Goal: Task Accomplishment & Management: Manage account settings

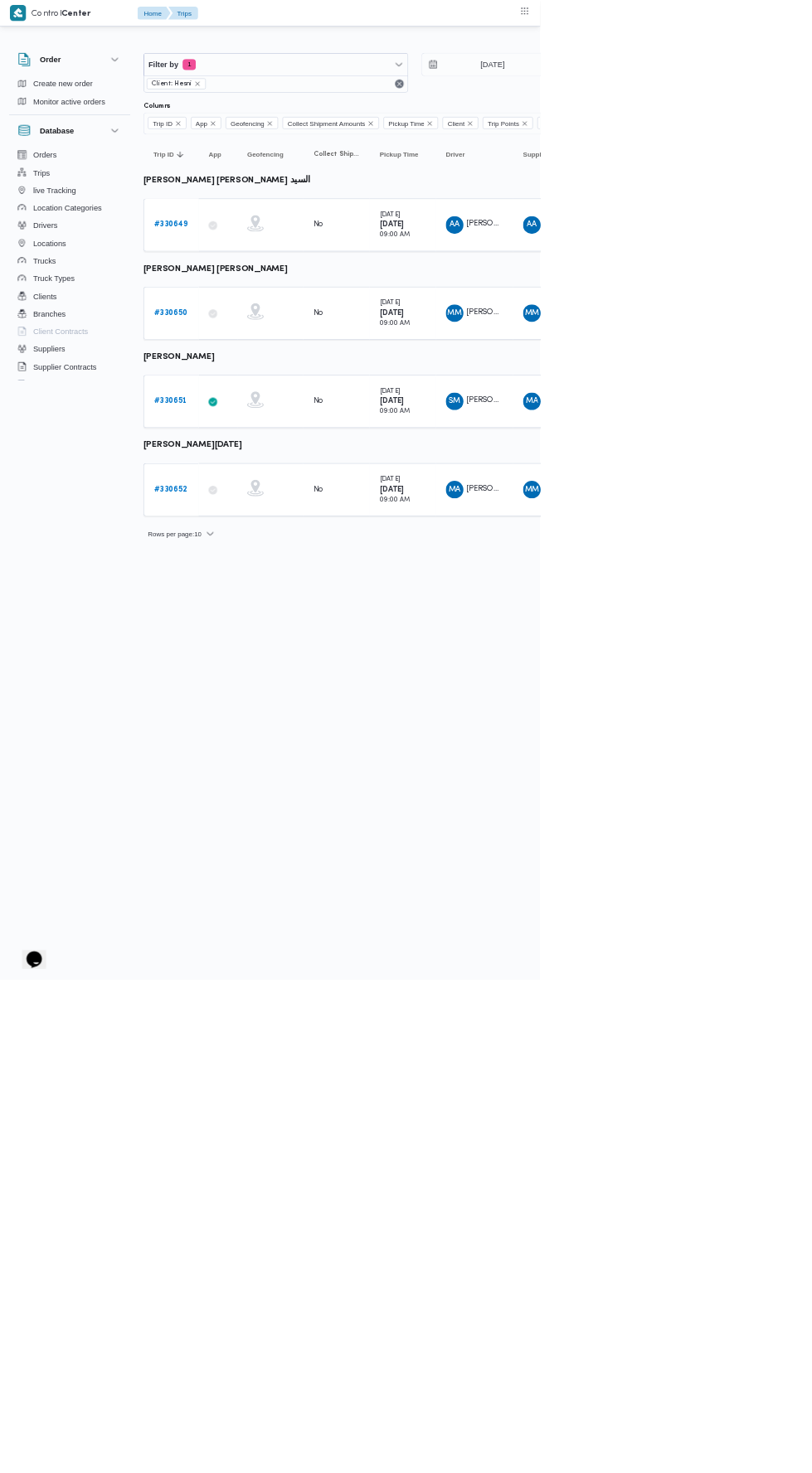
click at [320, 598] on icon at bounding box center [319, 604] width 13 height 13
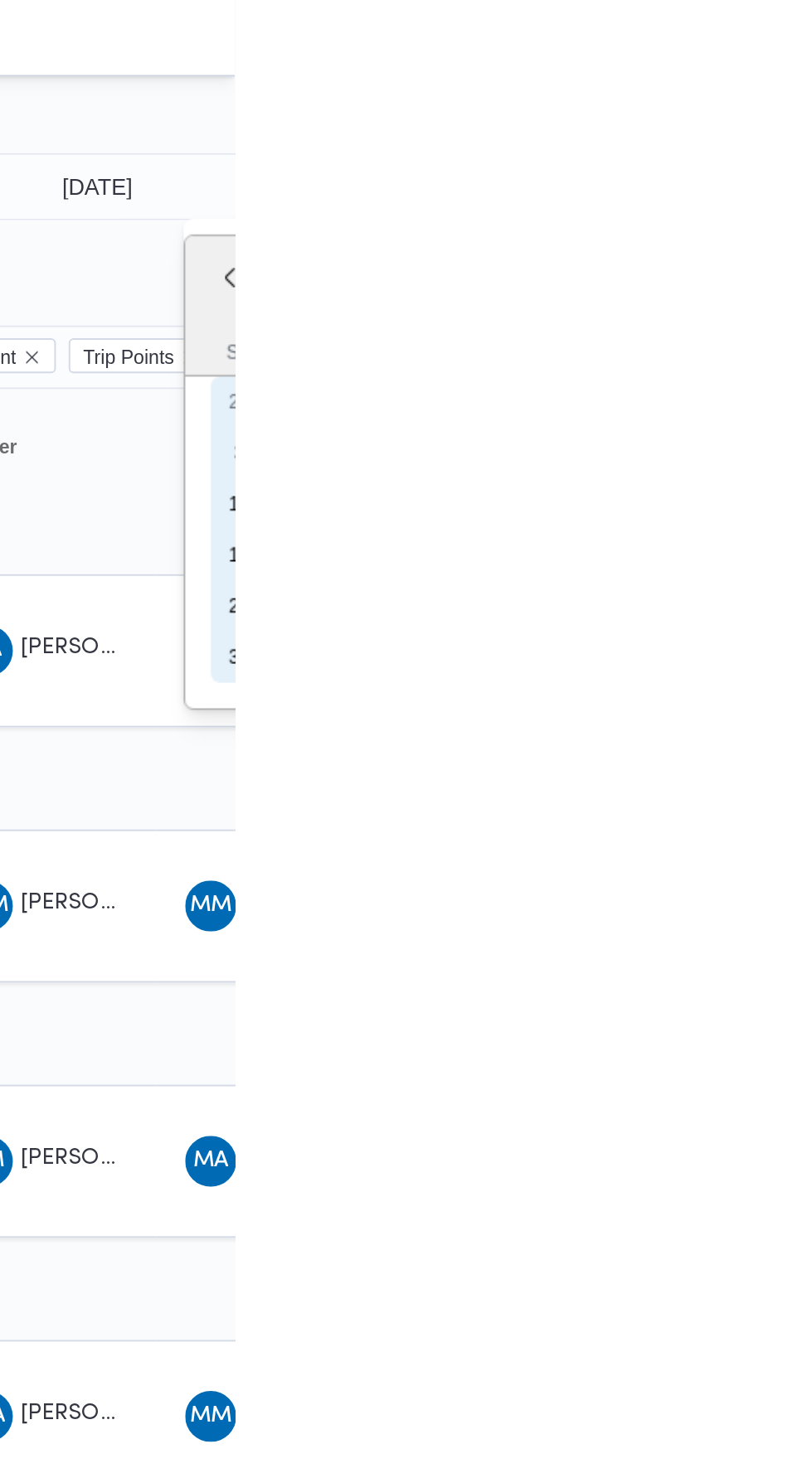
type input "[DATE]"
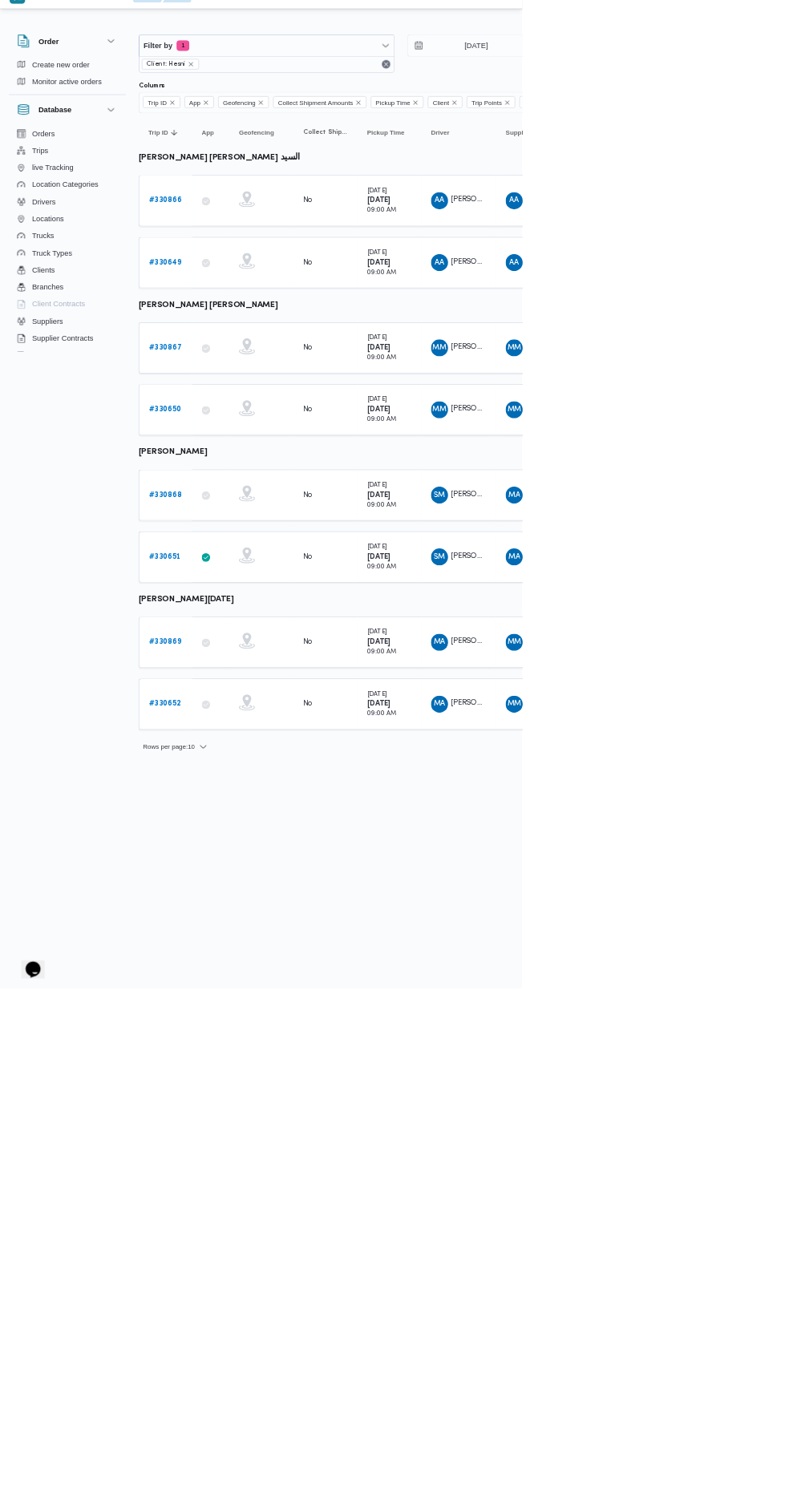
click at [262, 734] on td "Trip ID # 330868" at bounding box center [248, 769] width 80 height 77
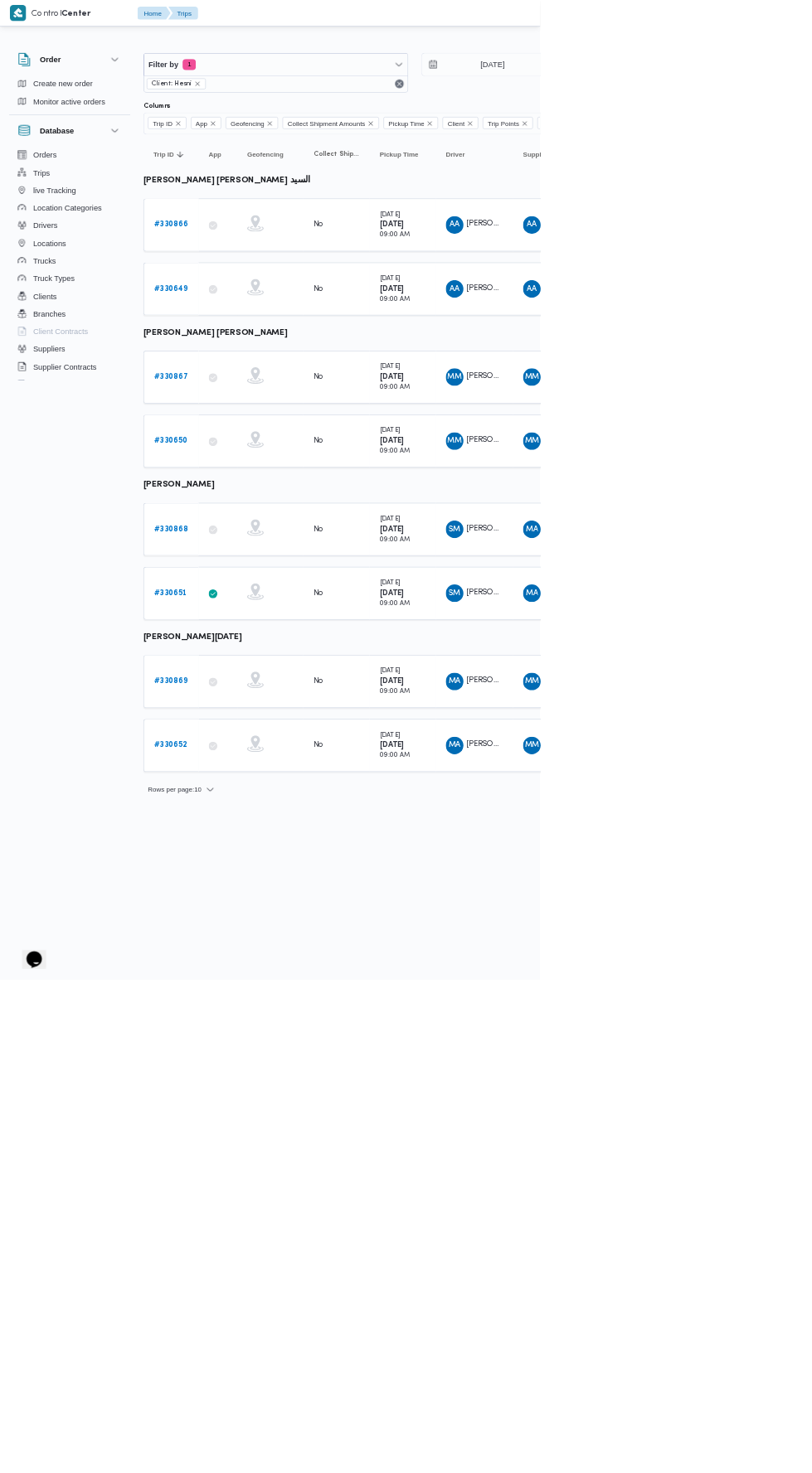
click at [259, 790] on b "# 330868" at bounding box center [257, 795] width 52 height 11
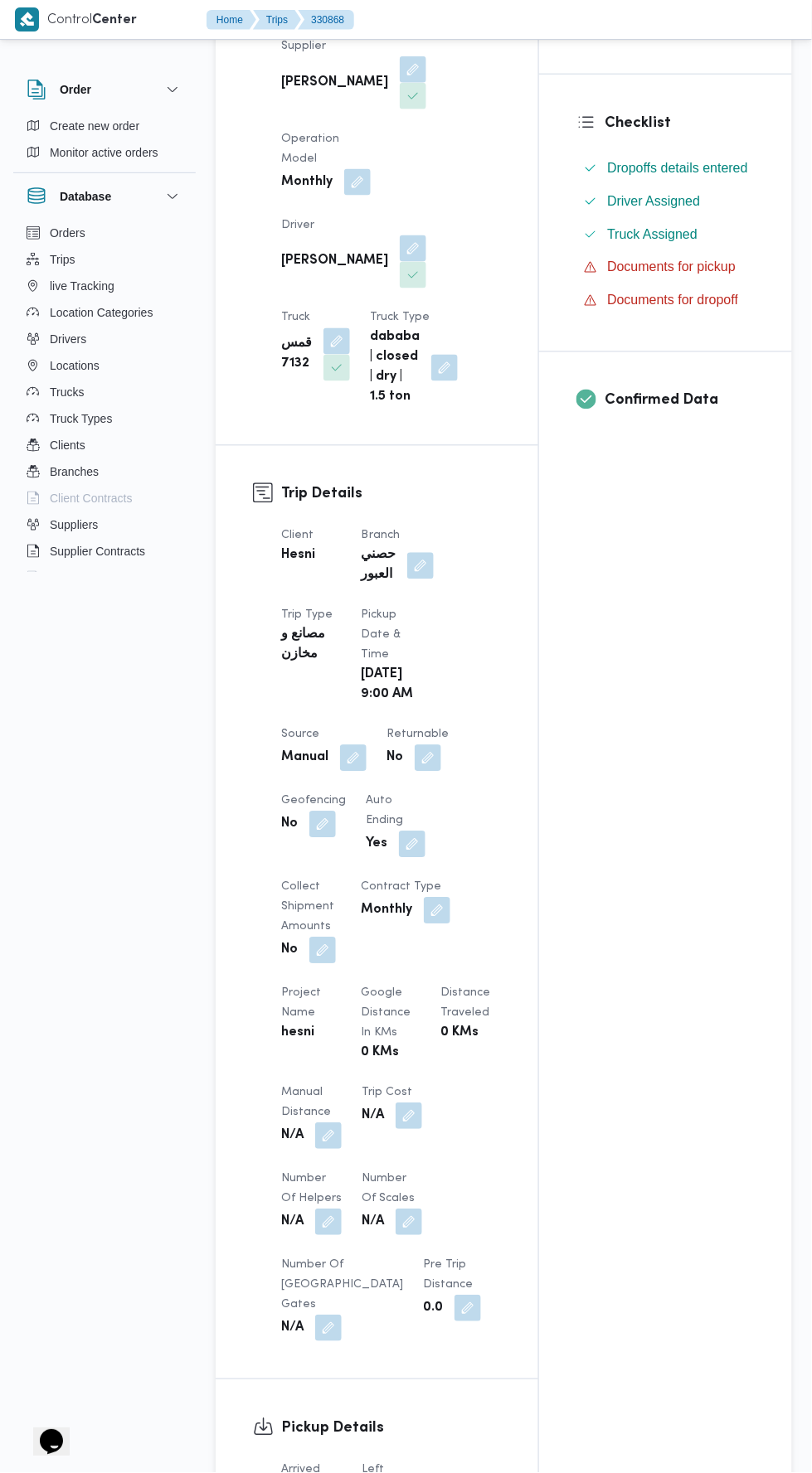
scroll to position [367, 0]
click at [427, 553] on button "button" at bounding box center [420, 566] width 27 height 27
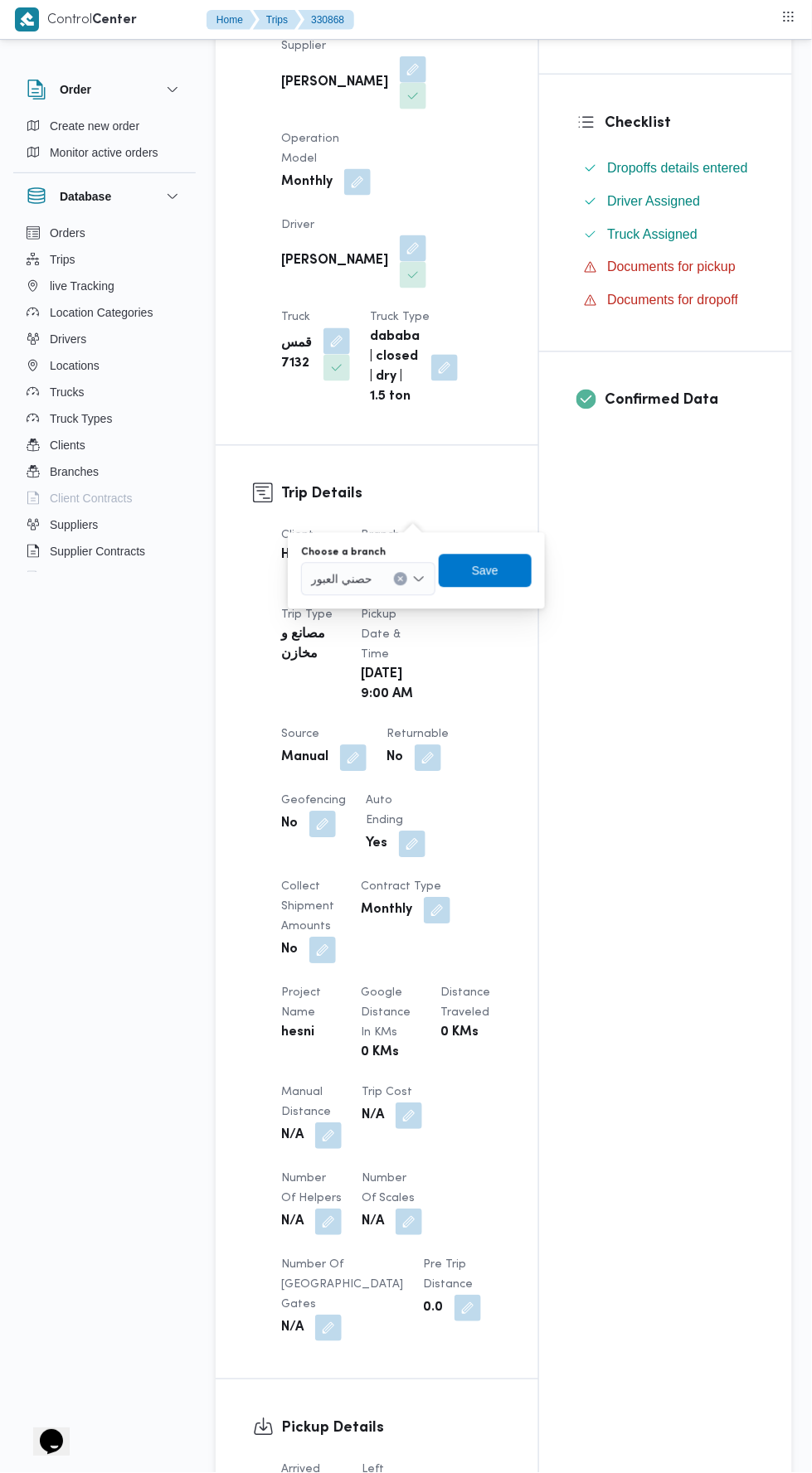
click at [379, 581] on input "Choose a branch" at bounding box center [380, 580] width 2 height 20
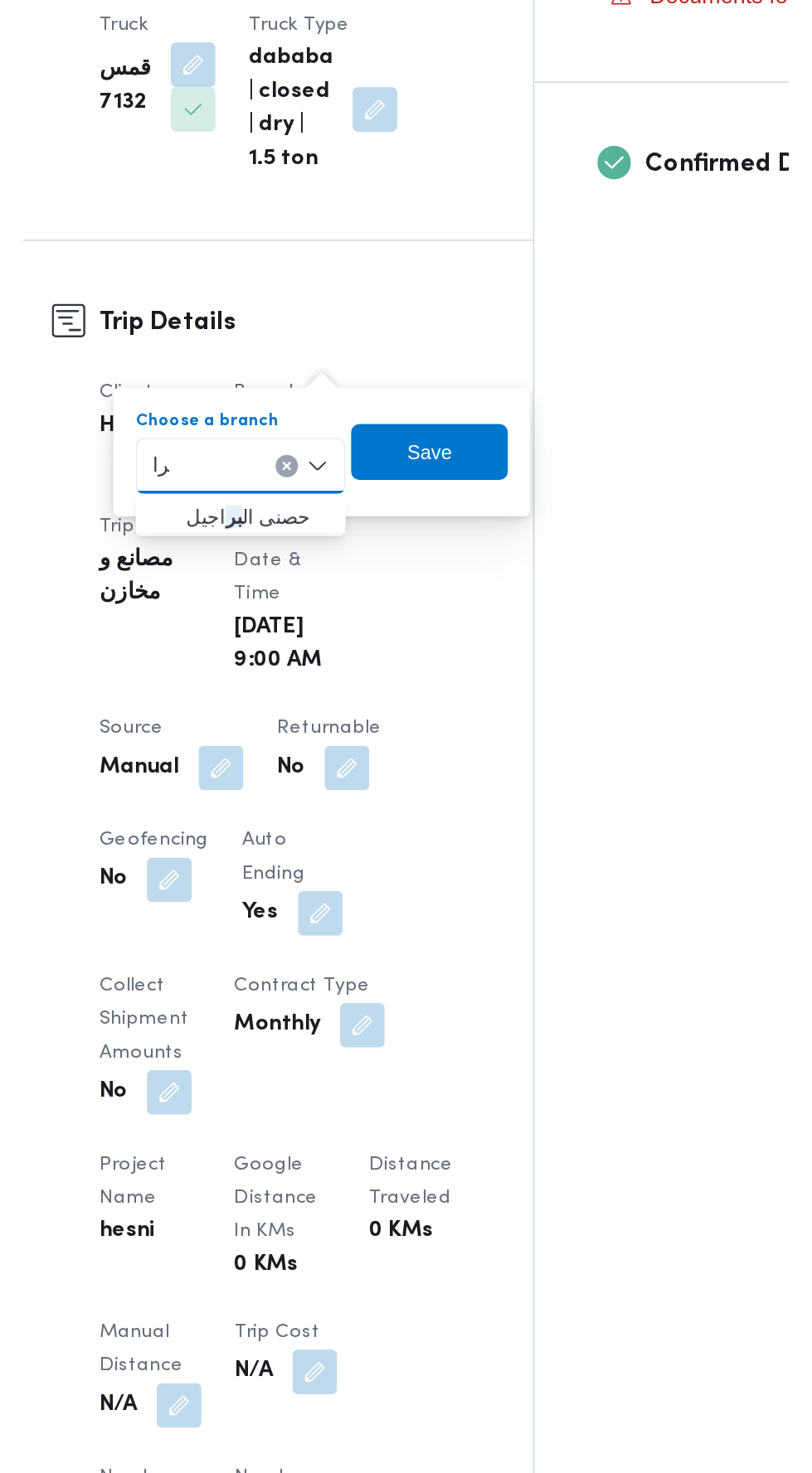
scroll to position [0, 0]
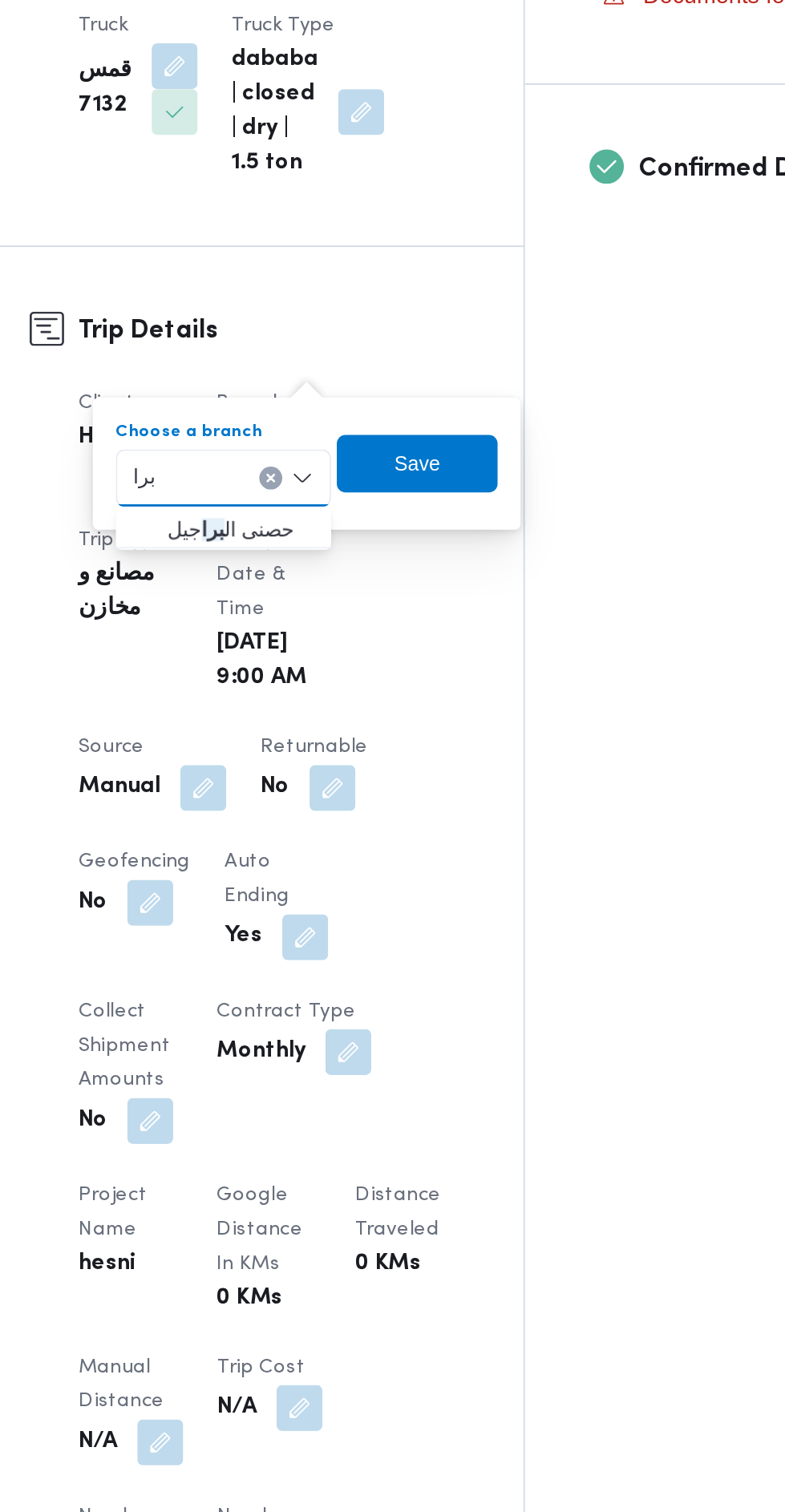
type input "برا"
click at [407, 495] on button "حصنى ال برا جيل" at bounding box center [352, 495] width 120 height 23
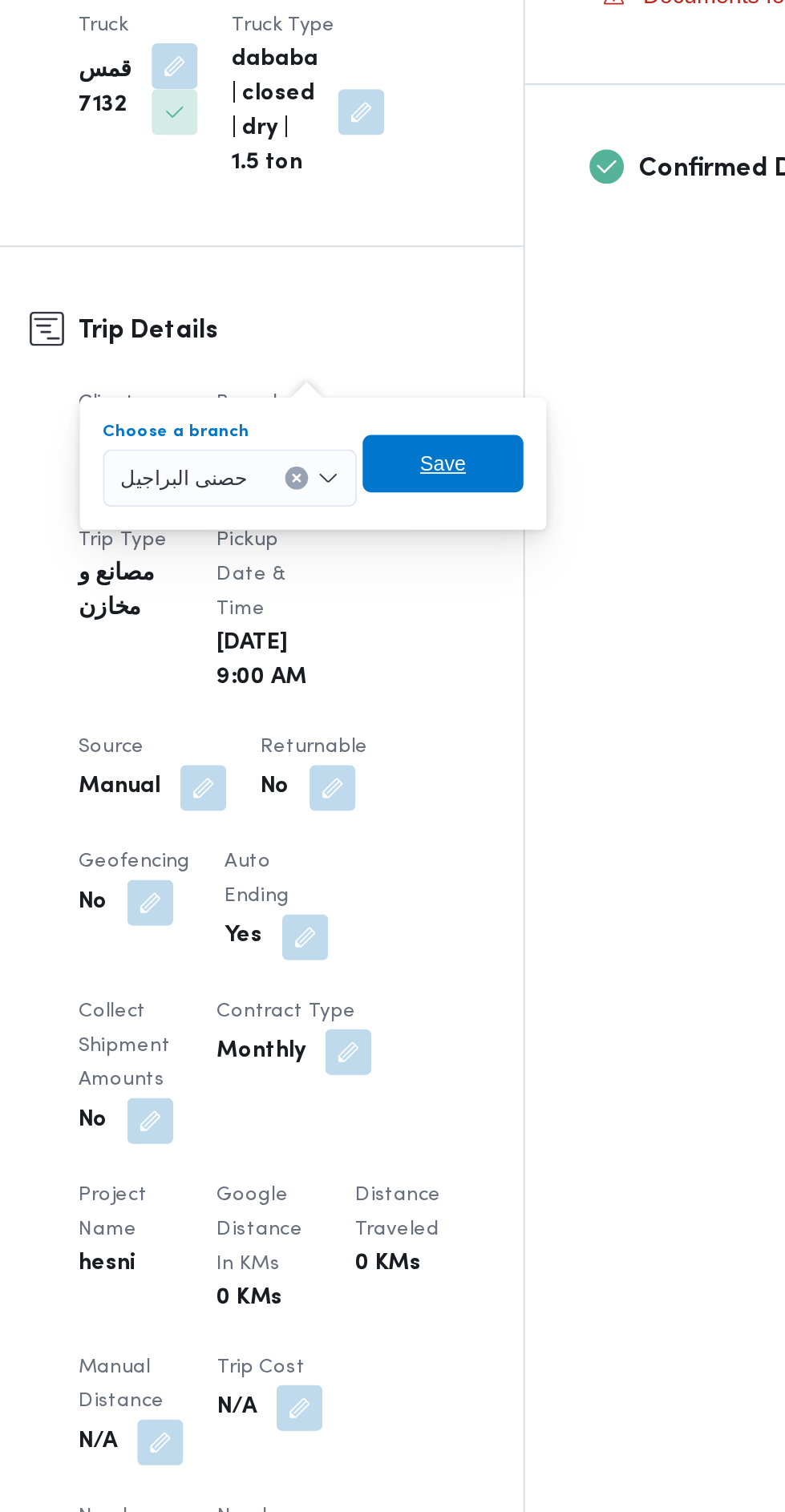
click at [494, 447] on span "Save" at bounding box center [475, 459] width 90 height 32
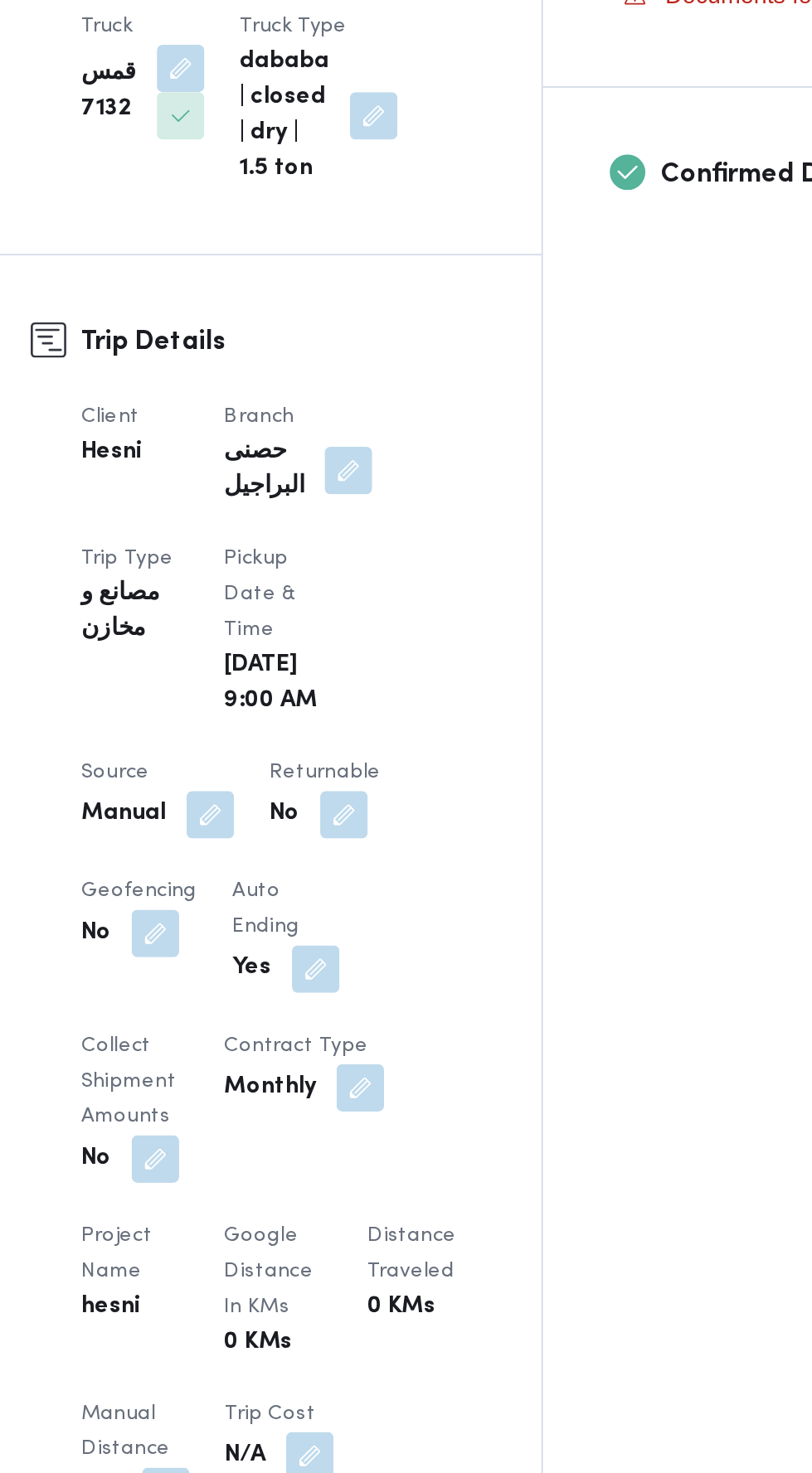
click at [356, 659] on button "button" at bounding box center [353, 662] width 27 height 27
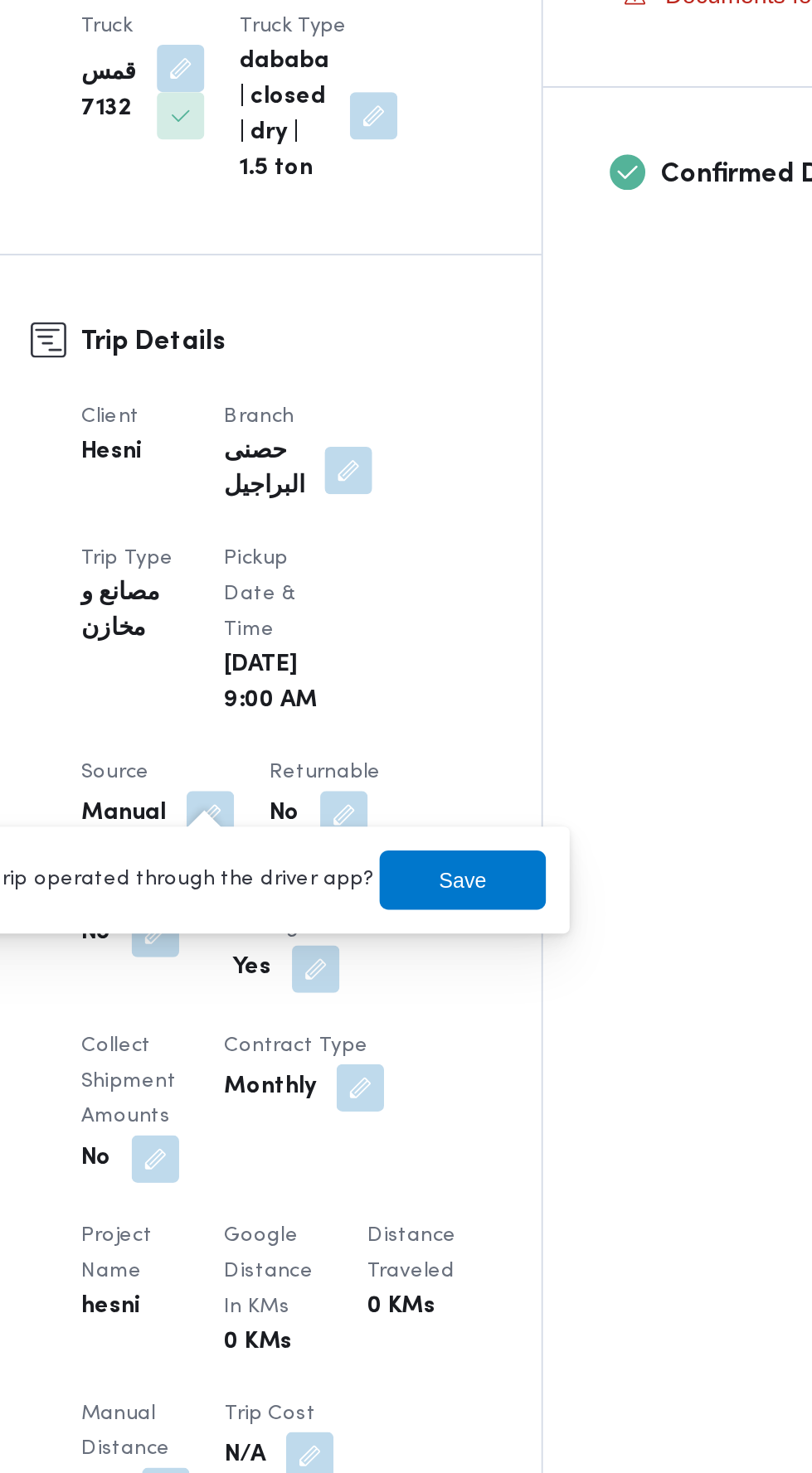
click at [389, 700] on label "Is the trip operated through the driver app?" at bounding box center [311, 699] width 267 height 20
checkbox input "true"
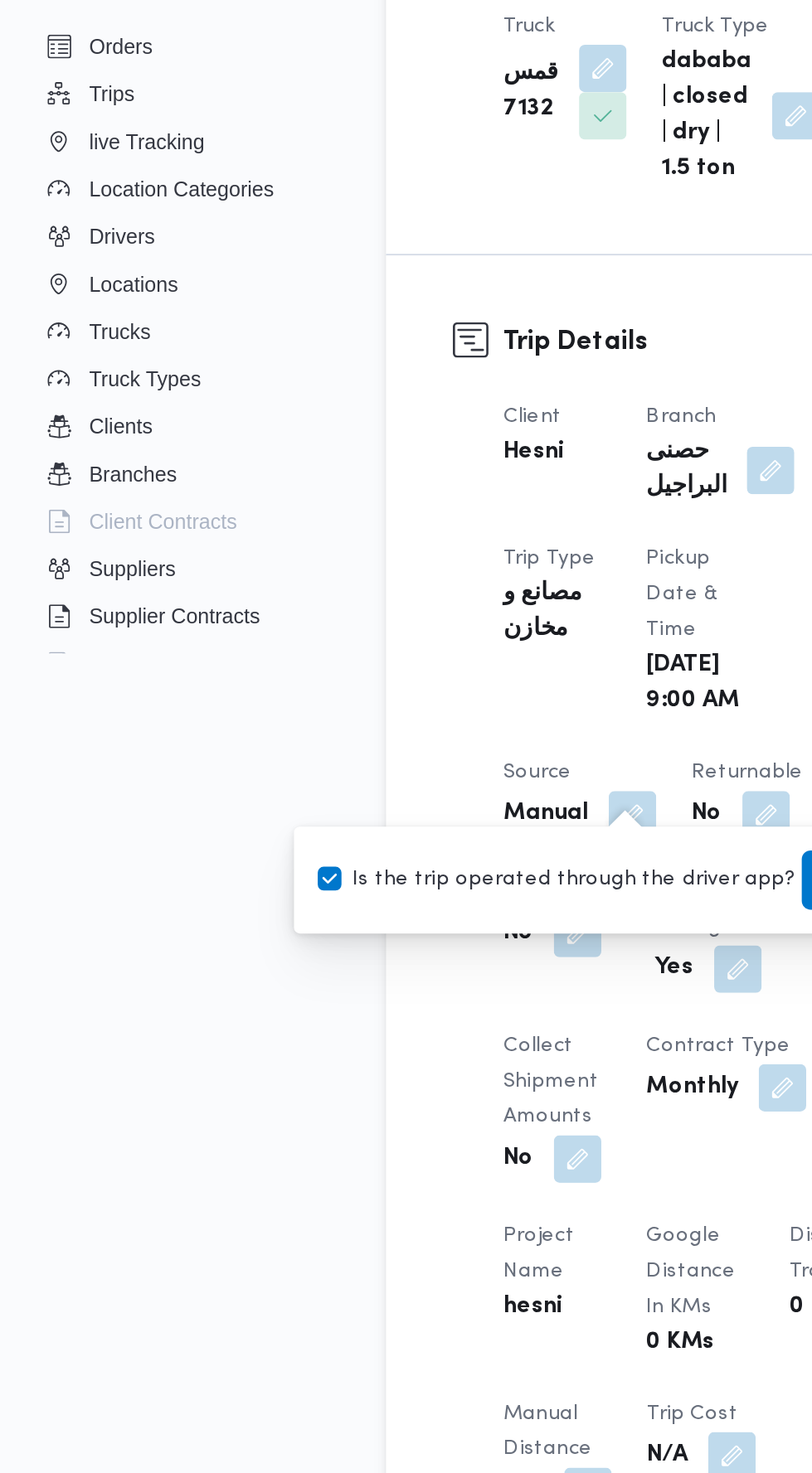
click at [447, 698] on span "Save" at bounding box center [493, 699] width 93 height 33
